Goal: Task Accomplishment & Management: Complete application form

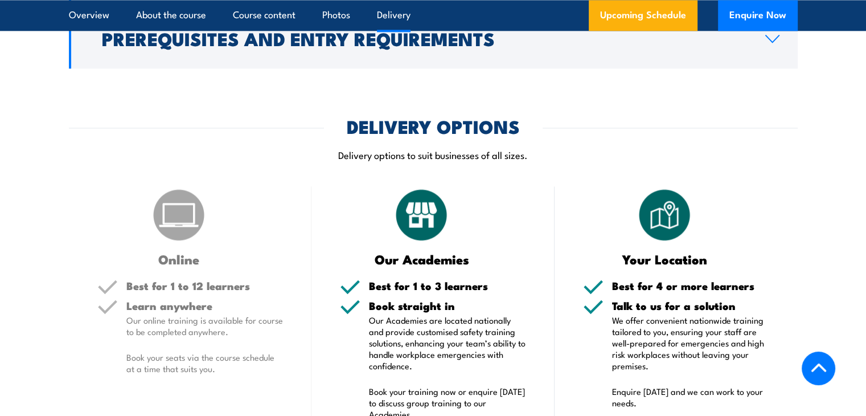
scroll to position [1822, 0]
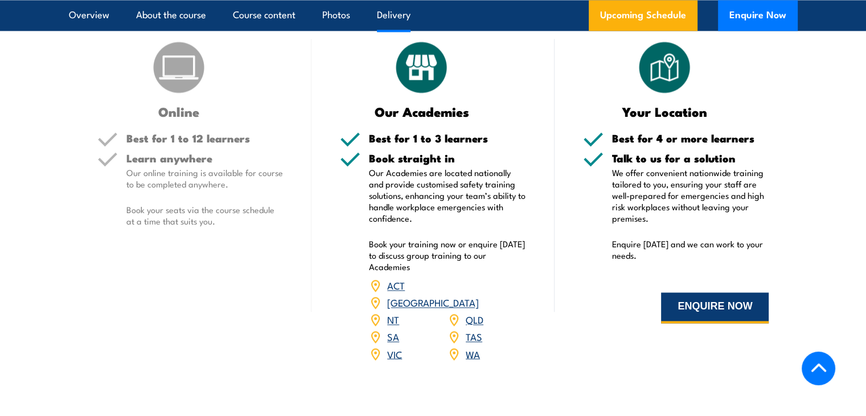
click at [703, 323] on button "ENQUIRE NOW" at bounding box center [715, 307] width 108 height 31
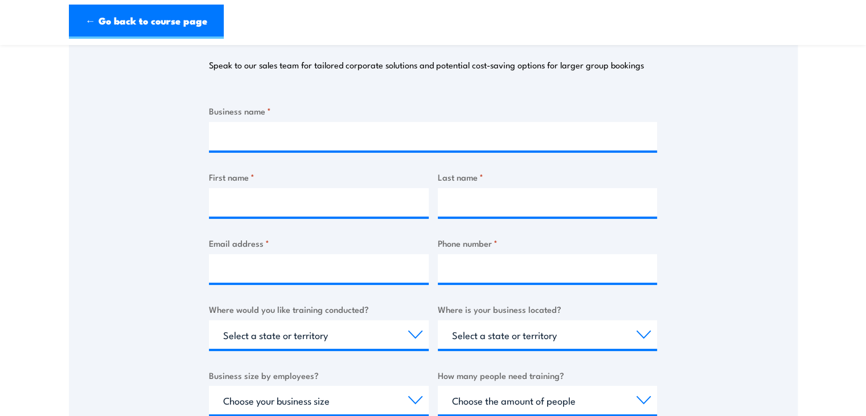
scroll to position [342, 0]
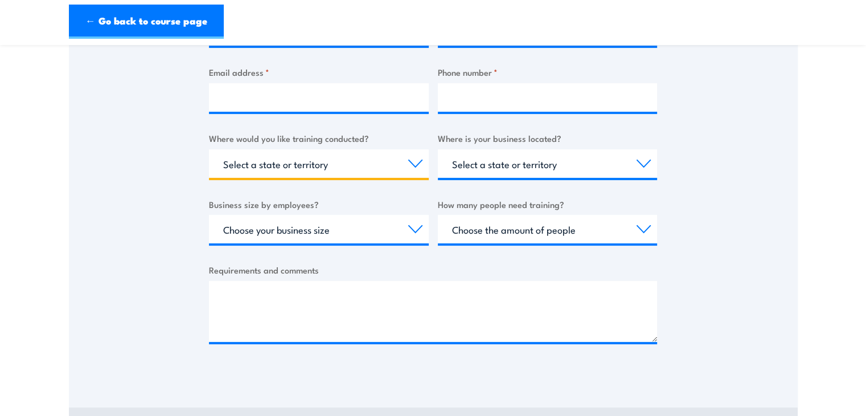
click at [413, 163] on select "Select a state or territory Nationally - multiple locations [GEOGRAPHIC_DATA] […" at bounding box center [319, 163] width 220 height 28
select select "SA"
click at [209, 149] on select "Select a state or territory Nationally - multiple locations [GEOGRAPHIC_DATA] […" at bounding box center [319, 163] width 220 height 28
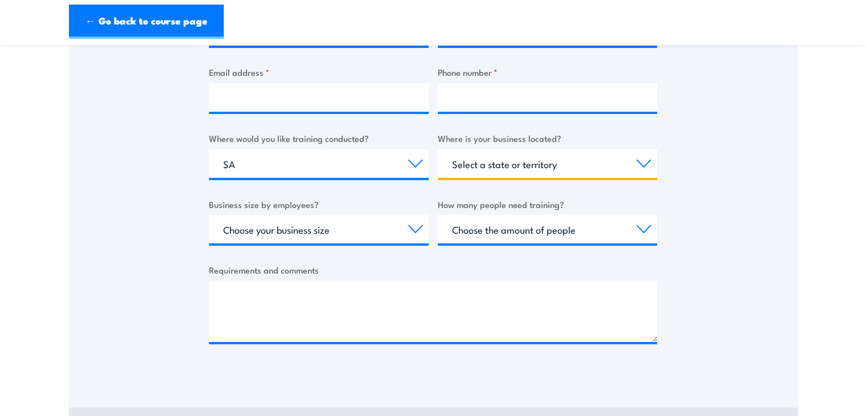
click at [529, 167] on select "Select a state or territory [GEOGRAPHIC_DATA] [GEOGRAPHIC_DATA] [GEOGRAPHIC_DAT…" at bounding box center [548, 163] width 220 height 28
select select "SA"
click at [438, 149] on select "Select a state or territory [GEOGRAPHIC_DATA] [GEOGRAPHIC_DATA] [GEOGRAPHIC_DAT…" at bounding box center [548, 163] width 220 height 28
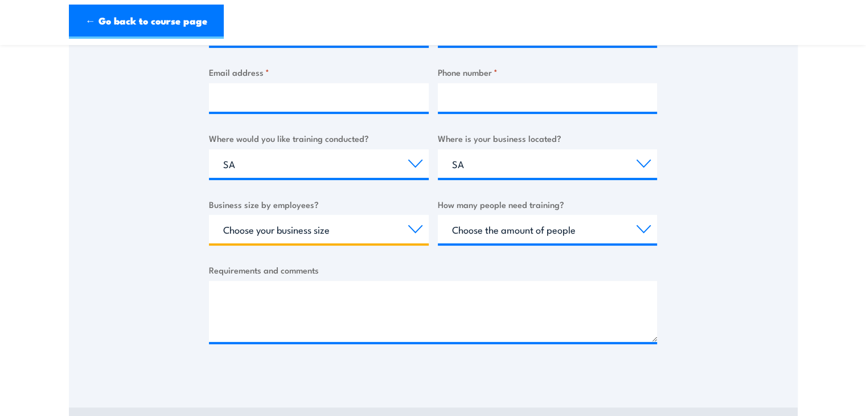
click at [374, 234] on select "Choose your business size 1 to 19 20 to 199 200+" at bounding box center [319, 229] width 220 height 28
select select "1 to 19"
click at [209, 215] on select "Choose your business size 1 to 19 20 to 199 200+" at bounding box center [319, 229] width 220 height 28
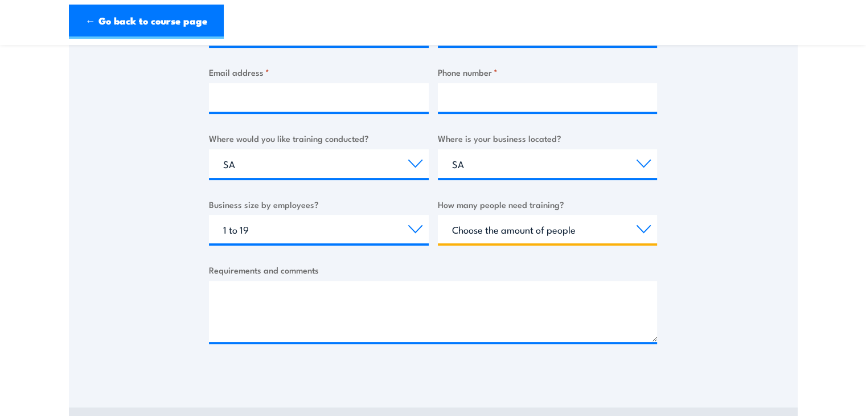
click at [538, 230] on select "Choose the amount of people 1 to 4 5 to 19 20+" at bounding box center [548, 229] width 220 height 28
select select "5 to 19"
click at [438, 215] on select "Choose the amount of people 1 to 4 5 to 19 20+" at bounding box center [548, 229] width 220 height 28
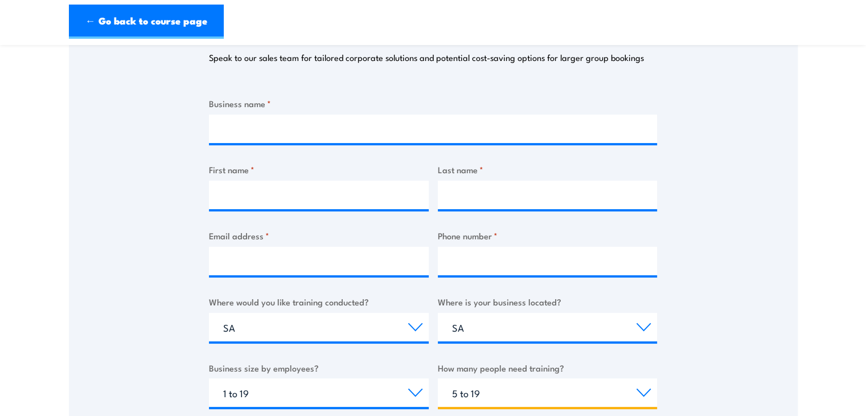
scroll to position [171, 0]
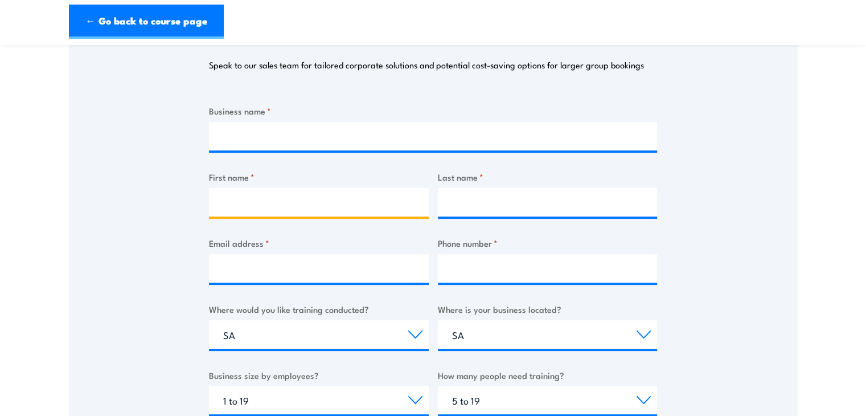
click at [350, 193] on input "First name *" at bounding box center [319, 202] width 220 height 28
type input "[PERSON_NAME]"
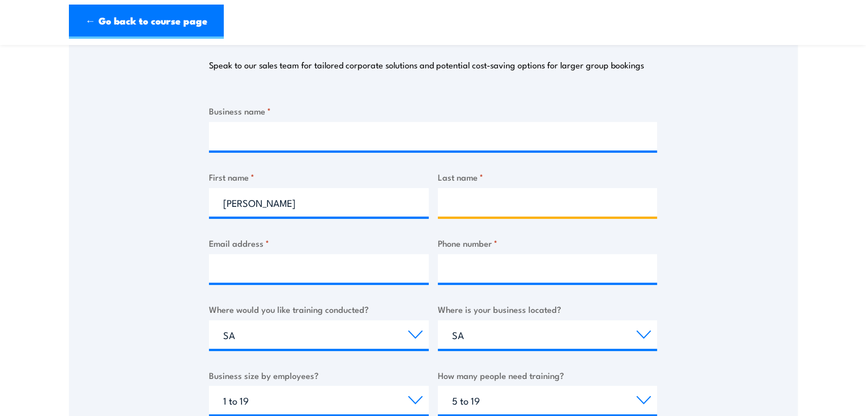
click at [474, 205] on input "Last name *" at bounding box center [548, 202] width 220 height 28
type input "McLaren"
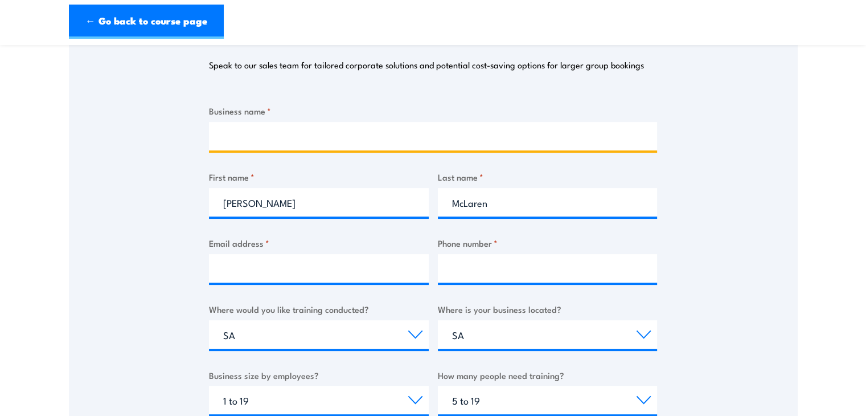
click at [257, 135] on input "Business name *" at bounding box center [433, 136] width 448 height 28
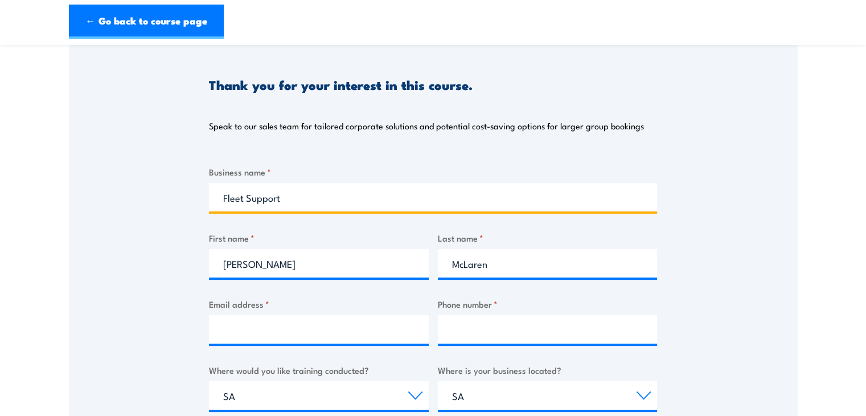
scroll to position [114, 0]
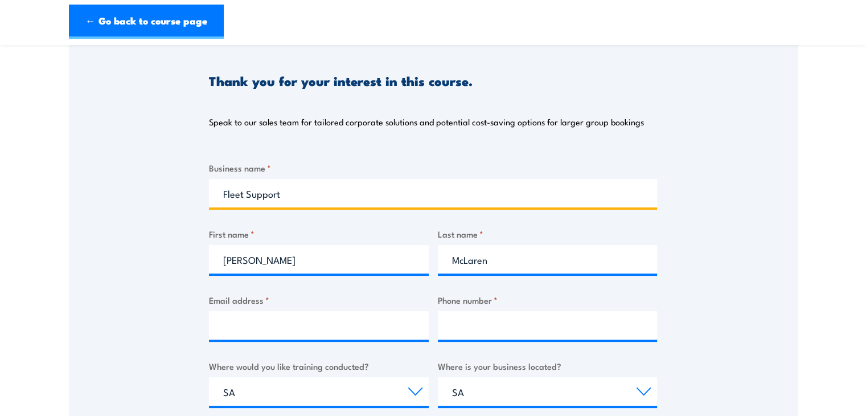
type input "Fleet Support"
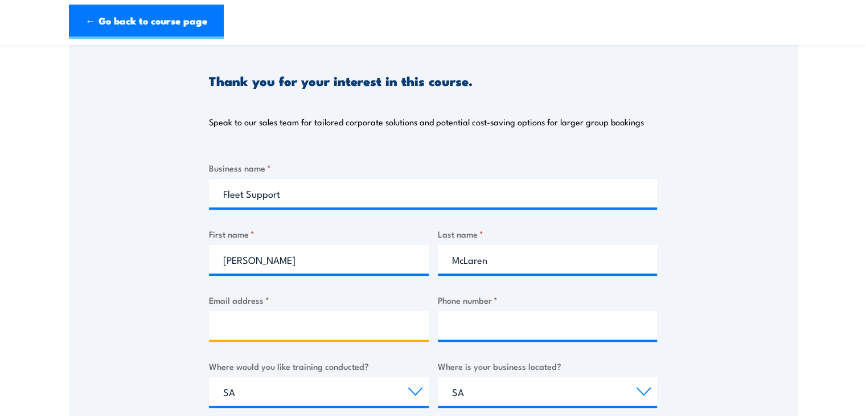
click at [260, 323] on input "Email address *" at bounding box center [319, 325] width 220 height 28
type input "[PERSON_NAME][EMAIL_ADDRESS][DOMAIN_NAME]"
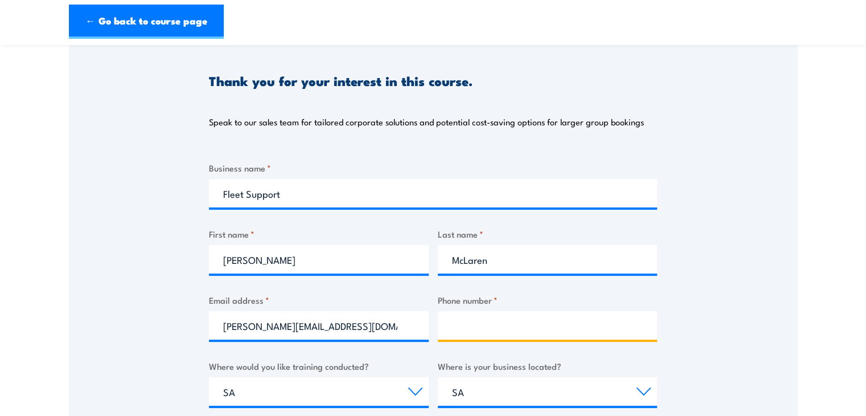
click at [510, 338] on input "Phone number *" at bounding box center [548, 325] width 220 height 28
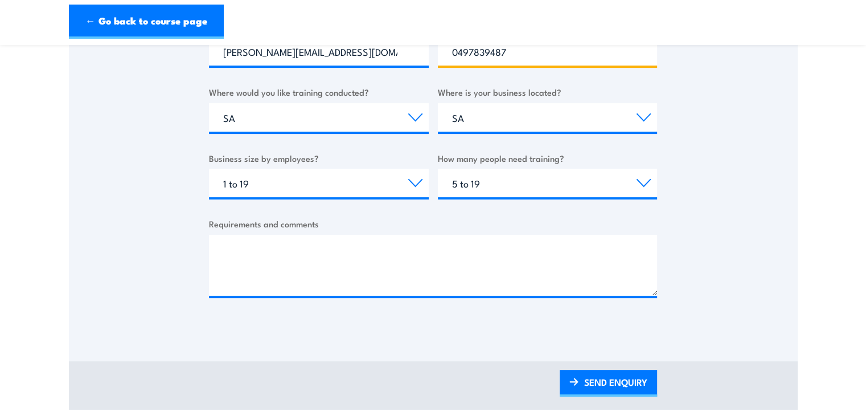
scroll to position [569, 0]
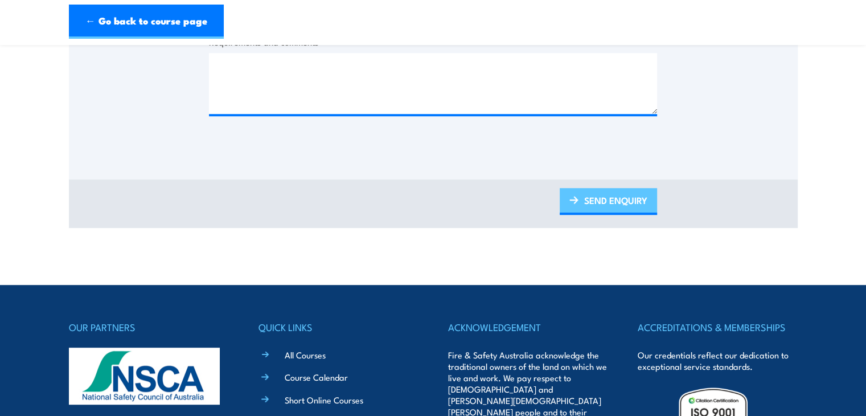
type input "0497839487"
click at [613, 202] on link "SEND ENQUIRY" at bounding box center [608, 201] width 97 height 27
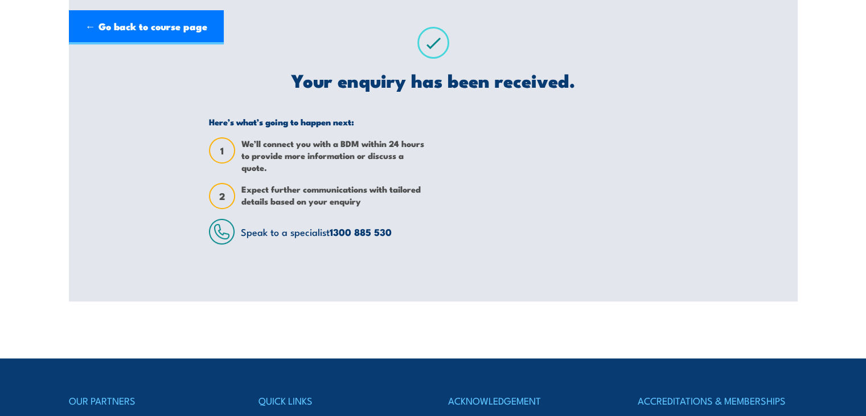
scroll to position [0, 0]
